Goal: Find specific page/section: Find specific page/section

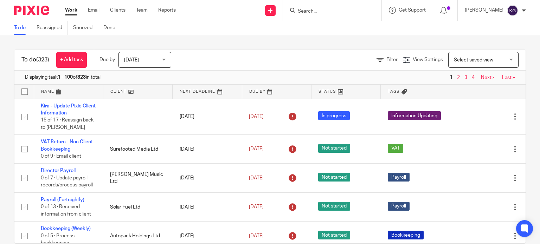
click at [336, 11] on input "Search" at bounding box center [328, 11] width 63 height 6
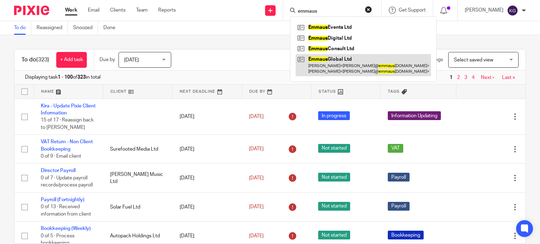
type input "emmaus"
click at [350, 66] on link at bounding box center [362, 65] width 135 height 22
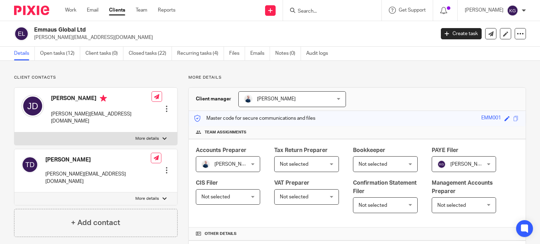
click at [157, 192] on label "More details" at bounding box center [95, 198] width 163 height 13
click at [14, 192] on input "More details" at bounding box center [14, 192] width 0 height 0
checkbox input "true"
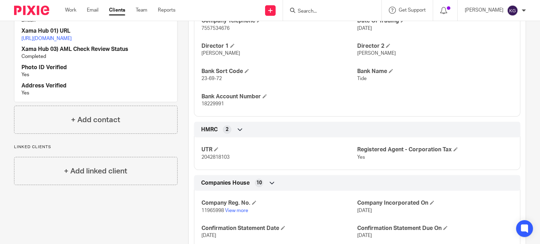
scroll to position [457, 0]
